Goal: Task Accomplishment & Management: Manage account settings

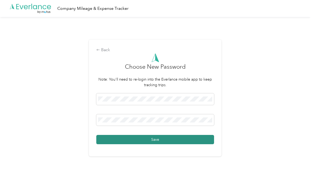
click at [171, 144] on button "Save" at bounding box center [155, 139] width 118 height 9
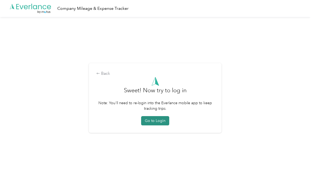
click at [159, 126] on button "Go to Login" at bounding box center [155, 120] width 28 height 9
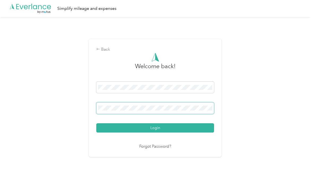
click at [157, 133] on button "Login" at bounding box center [155, 127] width 118 height 9
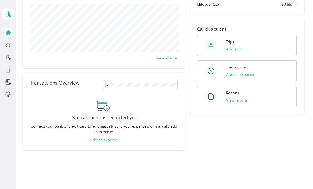
scroll to position [64, 0]
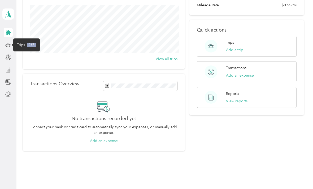
click at [19, 46] on span "Trips" at bounding box center [21, 45] width 8 height 6
click at [7, 46] on circle at bounding box center [6, 46] width 1 height 1
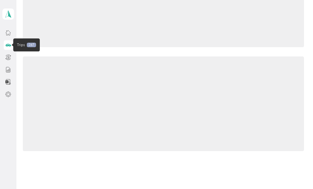
scroll to position [37, 0]
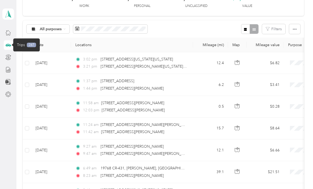
click at [61, 44] on th "Date" at bounding box center [51, 45] width 40 height 15
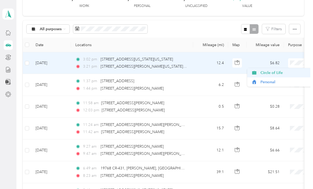
click at [281, 74] on span "Circle of Life" at bounding box center [285, 73] width 49 height 6
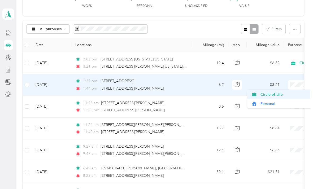
click at [283, 93] on span "Circle of Life" at bounding box center [285, 95] width 49 height 6
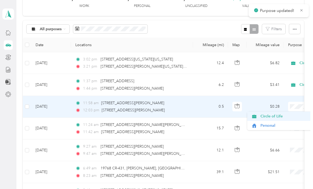
click at [280, 114] on span "Circle of Life" at bounding box center [285, 117] width 49 height 6
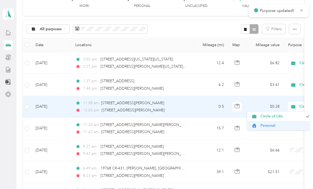
click at [270, 125] on span "Personal" at bounding box center [285, 126] width 49 height 6
click at [277, 124] on span "Personal" at bounding box center [282, 126] width 43 height 6
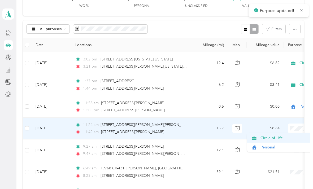
click at [279, 137] on span "Circle of Life" at bounding box center [285, 138] width 49 height 6
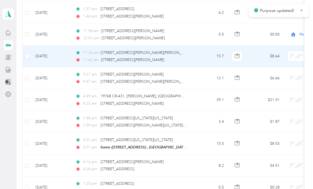
scroll to position [110, 0]
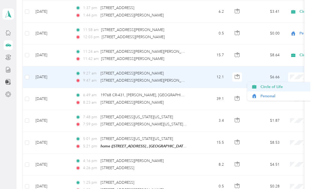
click at [281, 86] on span "Circle of Life" at bounding box center [285, 87] width 49 height 6
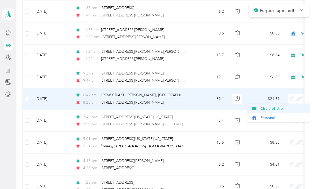
click at [267, 111] on span "Circle of Life" at bounding box center [285, 109] width 49 height 6
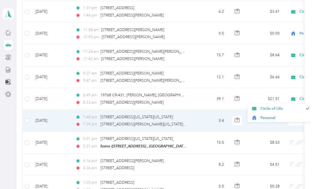
click at [271, 131] on td "$1.87" at bounding box center [265, 121] width 37 height 22
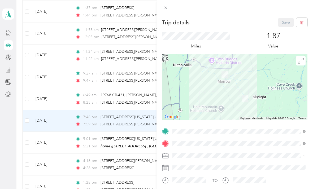
click at [164, 14] on div at bounding box center [235, 7] width 157 height 14
click at [166, 6] on icon at bounding box center [166, 8] width 5 height 5
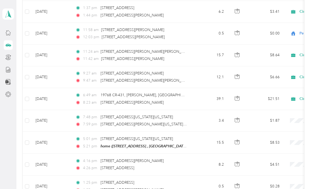
click at [168, 10] on div "1:37 pm [STREET_ADDRESS]" at bounding box center [131, 8] width 112 height 6
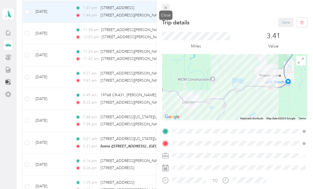
click at [168, 7] on icon at bounding box center [166, 8] width 5 height 5
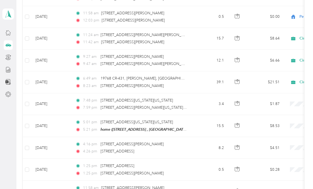
scroll to position [128, 0]
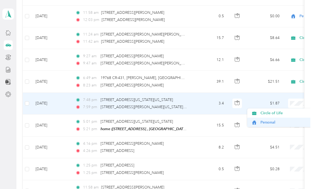
click at [277, 123] on span "Personal" at bounding box center [285, 123] width 49 height 6
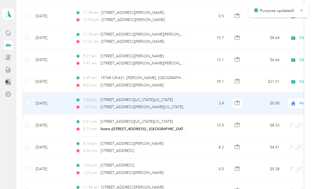
click at [299, 103] on span "Personal" at bounding box center [319, 104] width 58 height 6
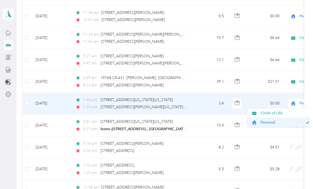
click at [288, 123] on span "Personal" at bounding box center [282, 123] width 43 height 6
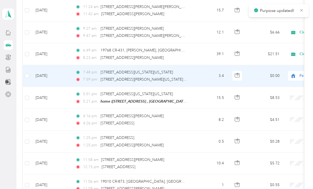
scroll to position [156, 0]
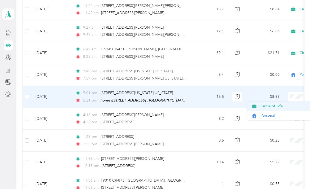
click at [275, 108] on span "Circle of Life" at bounding box center [285, 107] width 49 height 6
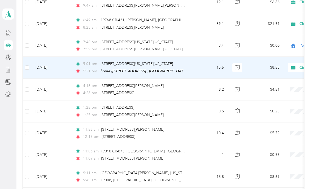
scroll to position [186, 0]
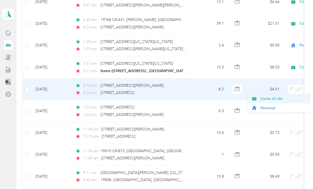
click at [282, 99] on span "Circle of Life" at bounding box center [285, 99] width 49 height 6
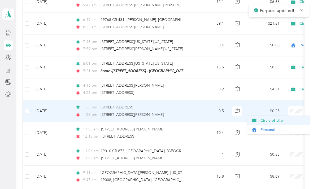
click at [280, 119] on span "Circle of Life" at bounding box center [285, 121] width 49 height 6
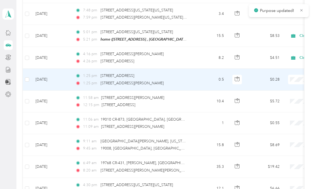
scroll to position [221, 0]
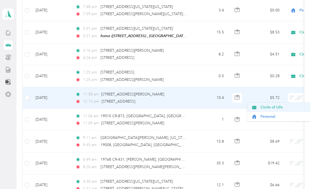
click at [277, 110] on span "Circle of Life" at bounding box center [285, 108] width 49 height 6
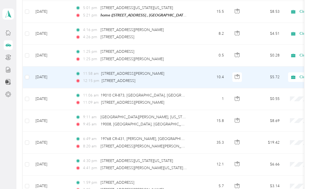
scroll to position [242, 0]
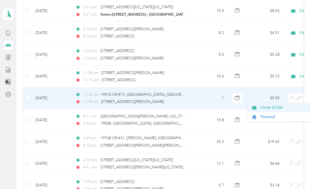
click at [278, 109] on span "Circle of Life" at bounding box center [285, 108] width 49 height 6
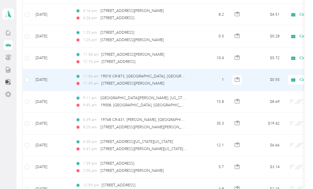
scroll to position [261, 0]
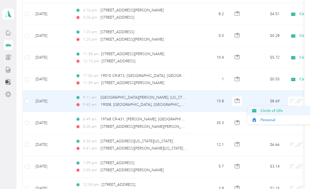
click at [276, 110] on span "Circle of Life" at bounding box center [285, 111] width 49 height 6
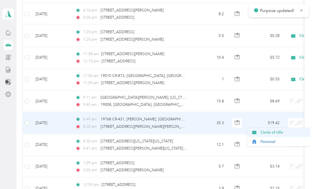
click at [277, 131] on span "Circle of Life" at bounding box center [285, 133] width 49 height 6
click at [281, 133] on span "Circle of Life" at bounding box center [285, 133] width 49 height 6
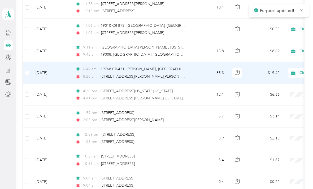
scroll to position [322, 0]
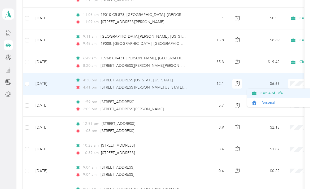
click at [282, 93] on span "Circle of Life" at bounding box center [285, 94] width 49 height 6
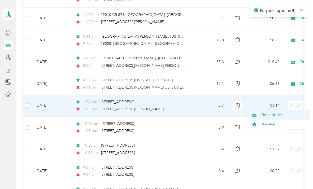
click at [274, 115] on span "Circle of Life" at bounding box center [285, 115] width 49 height 6
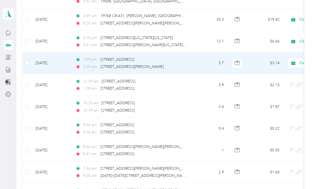
scroll to position [366, 0]
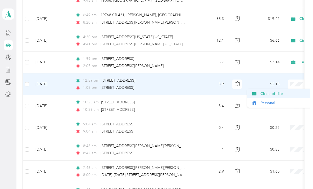
click at [280, 95] on span "Circle of Life" at bounding box center [285, 94] width 49 height 6
click at [280, 93] on span "Circle of Life" at bounding box center [285, 94] width 49 height 6
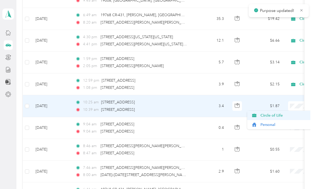
click at [280, 116] on span "Circle of Life" at bounding box center [285, 116] width 49 height 6
click at [281, 116] on span "Circle of Life" at bounding box center [282, 116] width 43 height 6
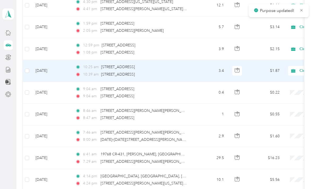
scroll to position [401, 0]
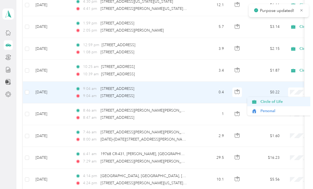
click at [282, 101] on span "Circle of Life" at bounding box center [285, 102] width 49 height 6
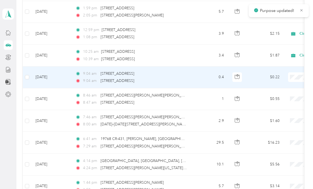
scroll to position [417, 0]
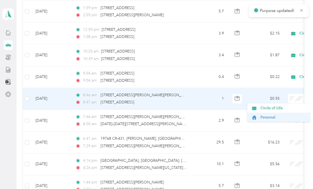
click at [273, 118] on span "Personal" at bounding box center [285, 118] width 49 height 6
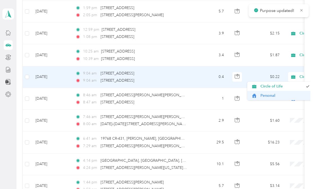
click at [279, 97] on span "Personal" at bounding box center [285, 96] width 49 height 6
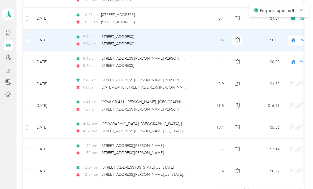
scroll to position [454, 0]
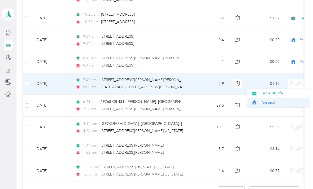
click at [276, 104] on span "Personal" at bounding box center [285, 103] width 49 height 6
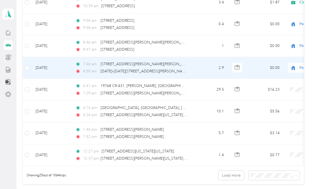
scroll to position [470, 0]
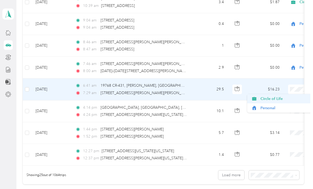
click at [279, 99] on span "Circle of Life" at bounding box center [285, 99] width 49 height 6
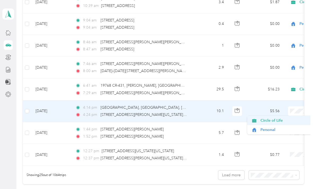
click at [280, 120] on span "Circle of Life" at bounding box center [285, 121] width 49 height 6
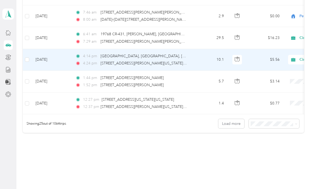
scroll to position [521, 0]
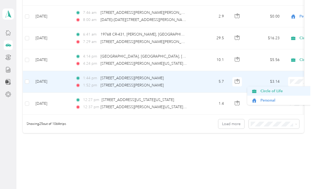
click at [280, 93] on span "Circle of Life" at bounding box center [285, 91] width 49 height 6
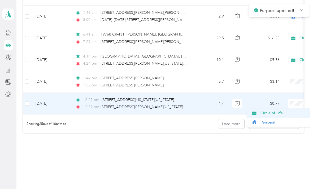
click at [279, 112] on span "Circle of Life" at bounding box center [285, 113] width 49 height 6
click at [241, 124] on button "Load more" at bounding box center [232, 124] width 26 height 9
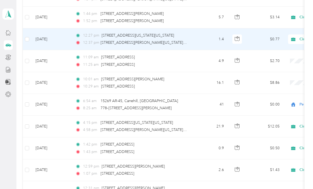
scroll to position [586, 0]
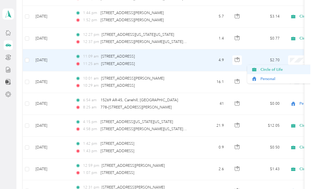
click at [276, 70] on span "Circle of Life" at bounding box center [285, 70] width 49 height 6
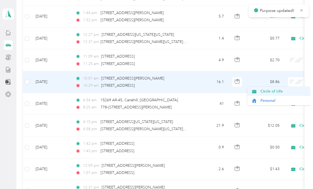
click at [279, 92] on span "Circle of Life" at bounding box center [285, 92] width 49 height 6
click at [289, 92] on span "Circle of Life" at bounding box center [285, 92] width 49 height 6
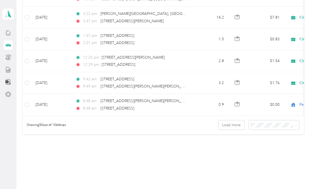
scroll to position [1066, 0]
click at [241, 127] on button "Load more" at bounding box center [232, 125] width 26 height 9
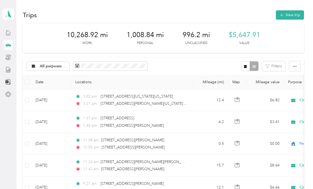
scroll to position [0, 0]
click at [7, 32] on icon at bounding box center [8, 33] width 6 height 6
